Goal: Task Accomplishment & Management: Use online tool/utility

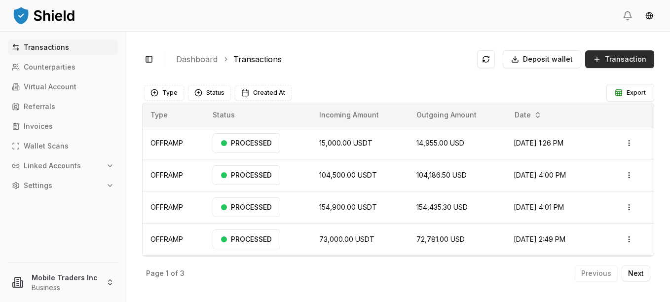
click at [608, 61] on span "Transaction" at bounding box center [624, 59] width 41 height 10
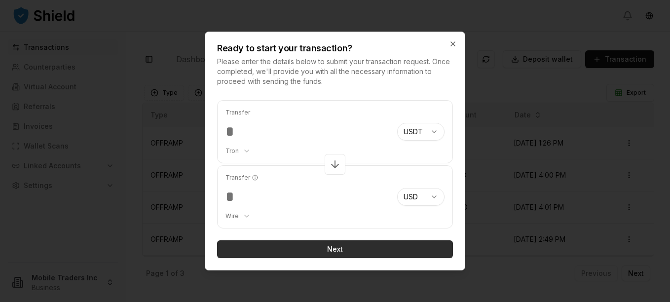
type input "*****"
click at [332, 249] on button "Next" at bounding box center [335, 249] width 236 height 18
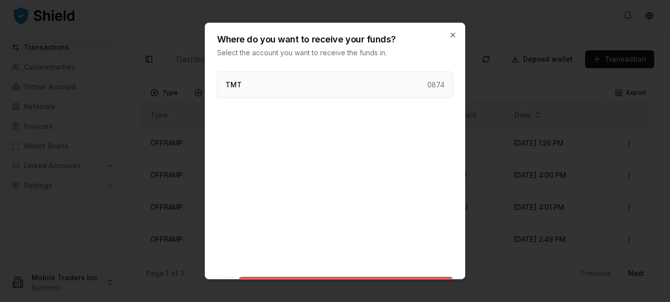
click at [267, 86] on div "TMT 0874" at bounding box center [335, 84] width 236 height 27
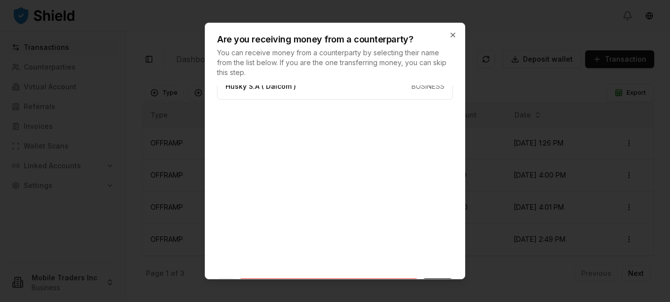
scroll to position [47, 0]
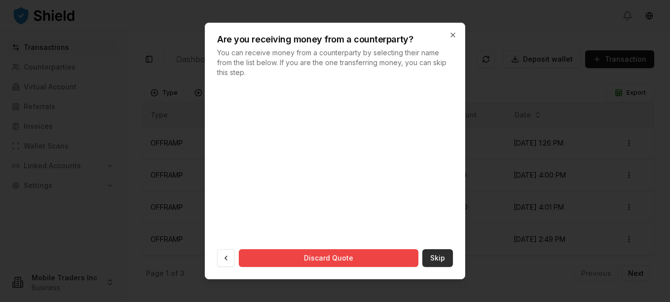
click at [429, 260] on button "Skip" at bounding box center [437, 258] width 31 height 18
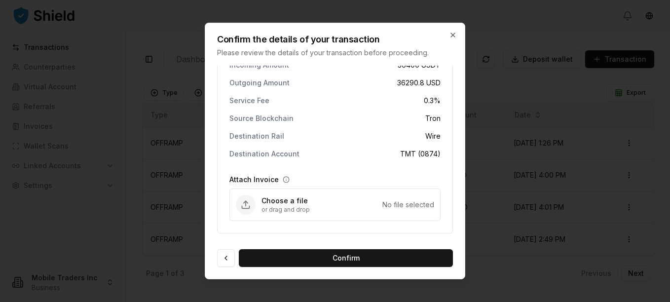
scroll to position [24, 0]
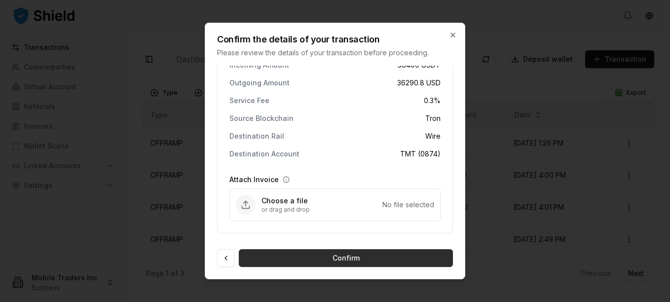
click at [371, 256] on button "Confirm" at bounding box center [346, 258] width 214 height 18
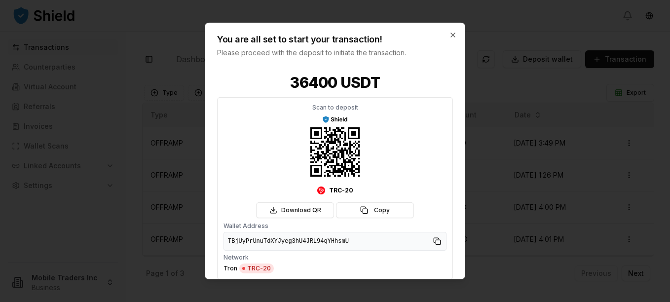
scroll to position [35, 0]
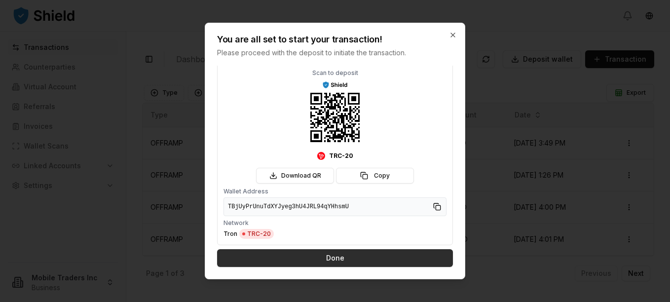
click at [348, 256] on button "Done" at bounding box center [335, 258] width 236 height 18
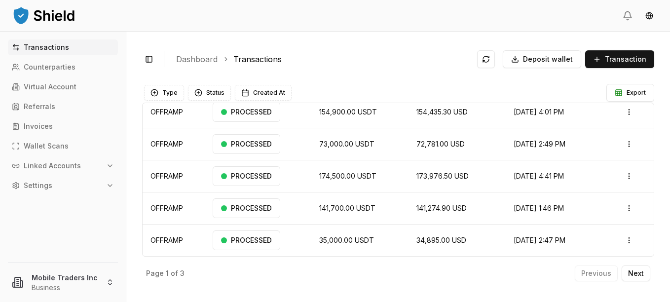
scroll to position [0, 0]
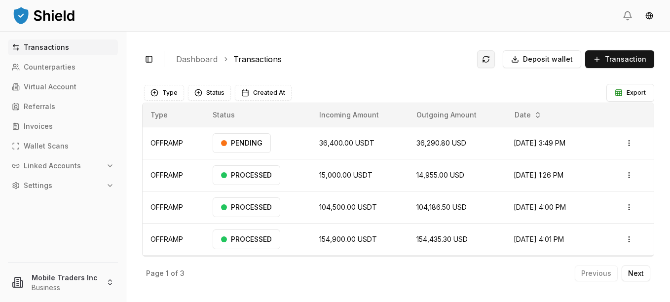
click at [491, 56] on button at bounding box center [486, 59] width 18 height 18
click at [491, 59] on button at bounding box center [486, 59] width 18 height 18
click at [491, 56] on button at bounding box center [486, 59] width 18 height 18
click at [492, 59] on button at bounding box center [486, 59] width 18 height 18
click at [493, 59] on button at bounding box center [486, 59] width 18 height 18
